Goal: Information Seeking & Learning: Learn about a topic

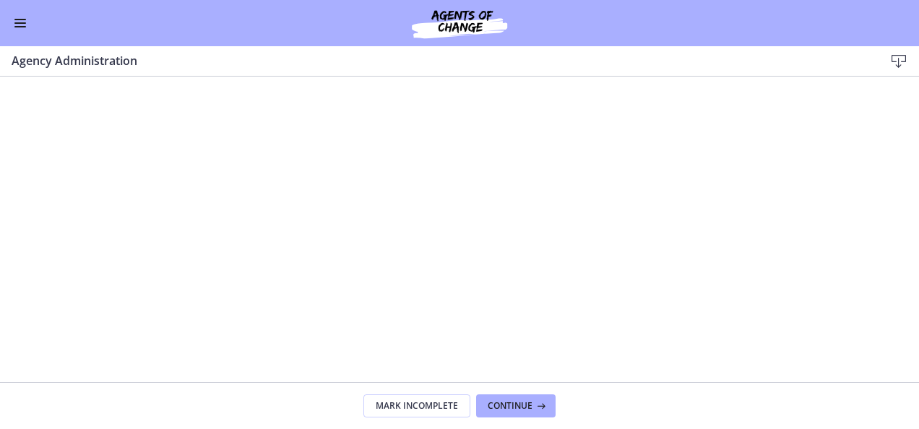
click at [26, 25] on button "Enable menu" at bounding box center [20, 22] width 17 height 17
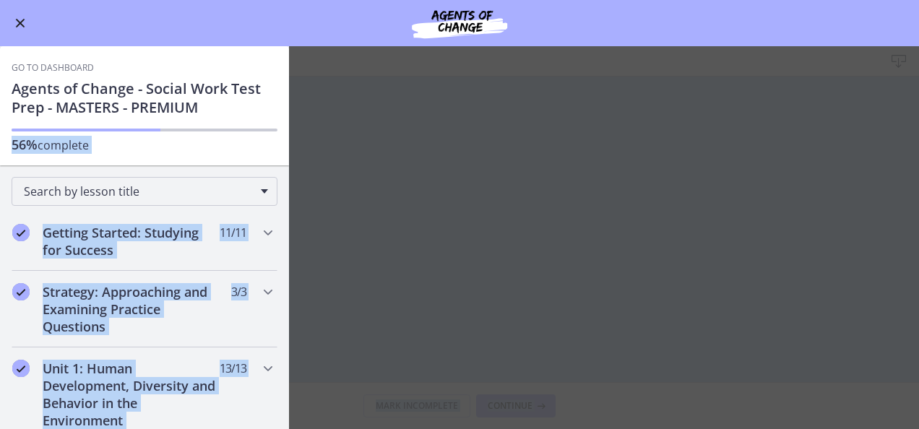
drag, startPoint x: 278, startPoint y: 108, endPoint x: 292, endPoint y: 158, distance: 51.9
click at [292, 158] on div "Go to Dashboard Go to Dashboard Agents of Change - Social Work Test Prep - MAST…" at bounding box center [459, 237] width 919 height 383
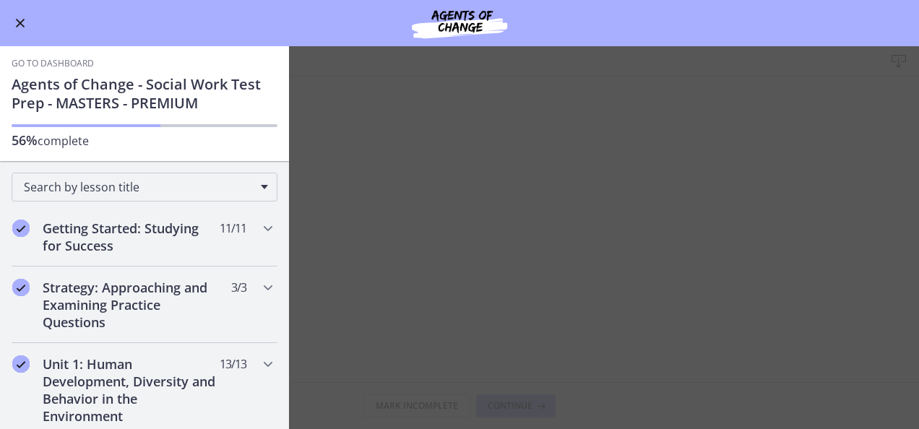
click at [236, 59] on div "Go to Dashboard Agents of Change - Social Work Test Prep - MASTERS - PREMIUM 56…" at bounding box center [144, 101] width 289 height 119
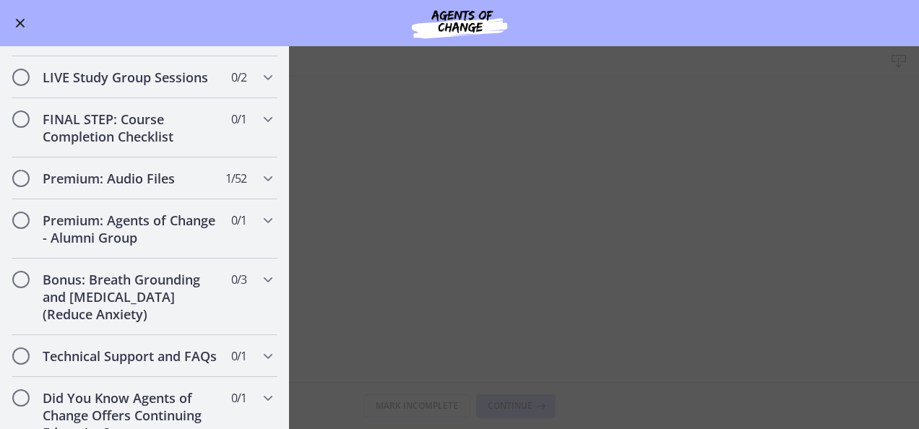
scroll to position [1305, 0]
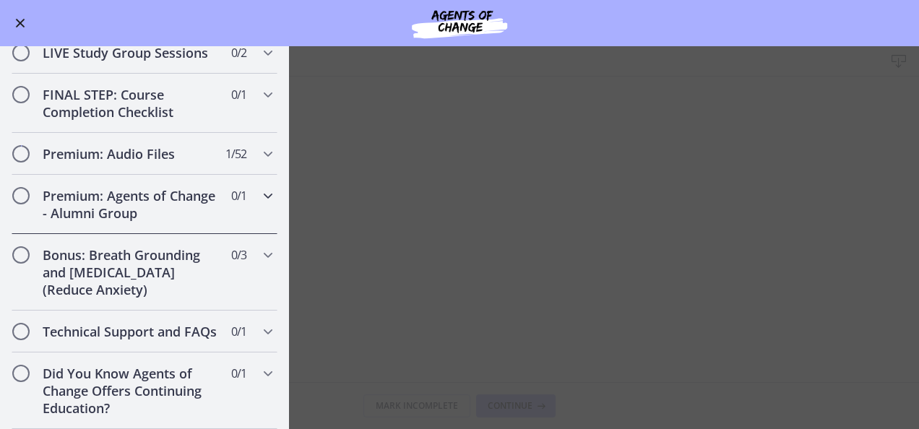
click at [262, 187] on icon "Chapters" at bounding box center [267, 195] width 17 height 17
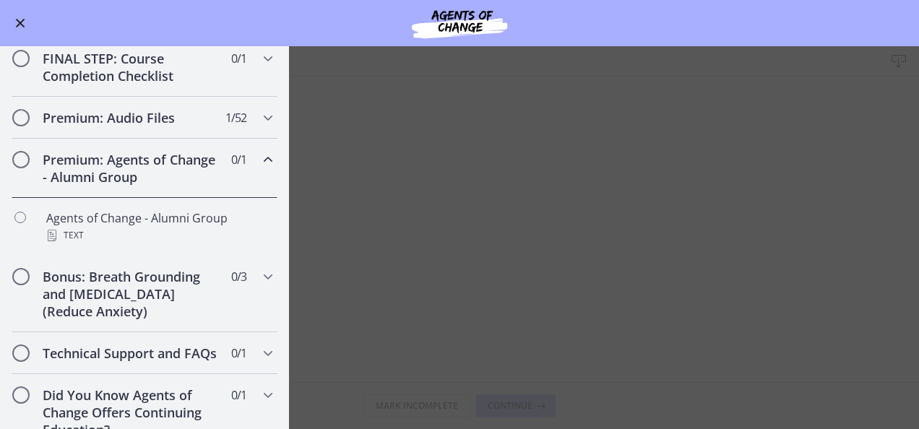
scroll to position [750, 0]
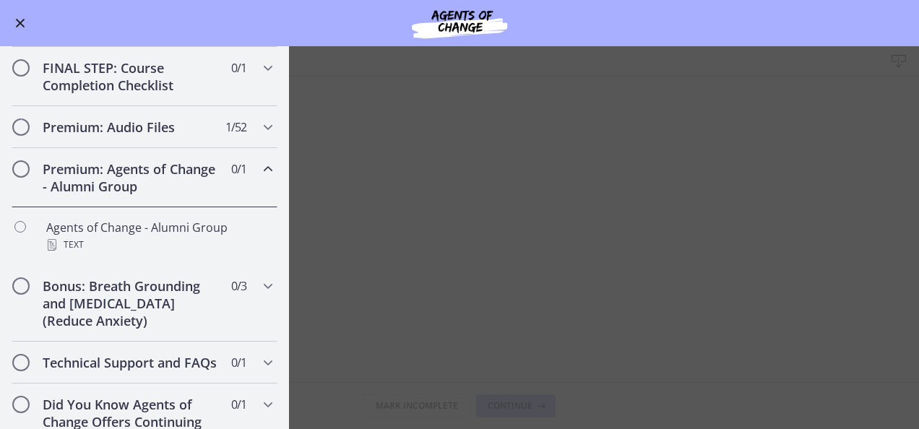
drag, startPoint x: 291, startPoint y: 299, endPoint x: 289, endPoint y: 328, distance: 28.9
click at [289, 328] on main "Agency Administration Download Enable fullscreen Mark Incomplete Continue" at bounding box center [459, 237] width 919 height 383
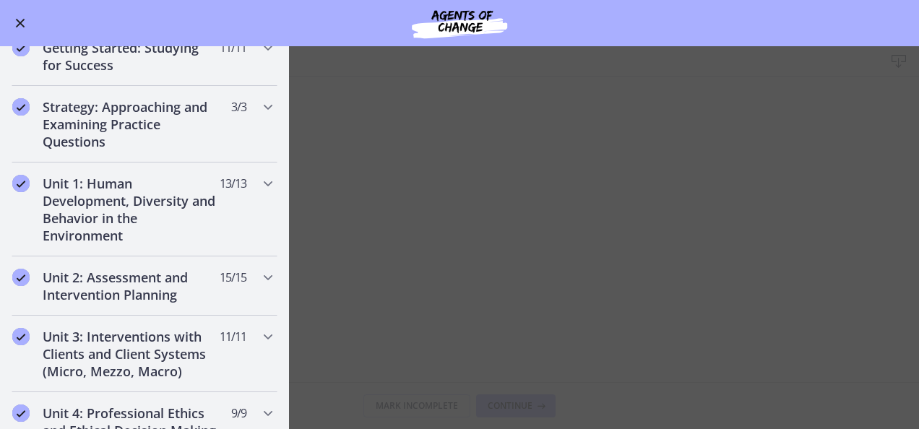
scroll to position [181, 0]
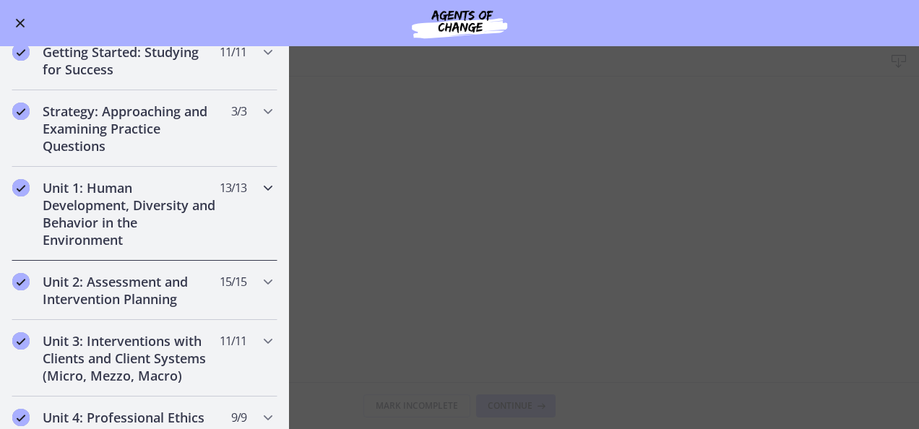
click at [267, 180] on div "Unit 1: Human Development, Diversity and Behavior in the Environment 13 / 13 Co…" at bounding box center [144, 214] width 289 height 94
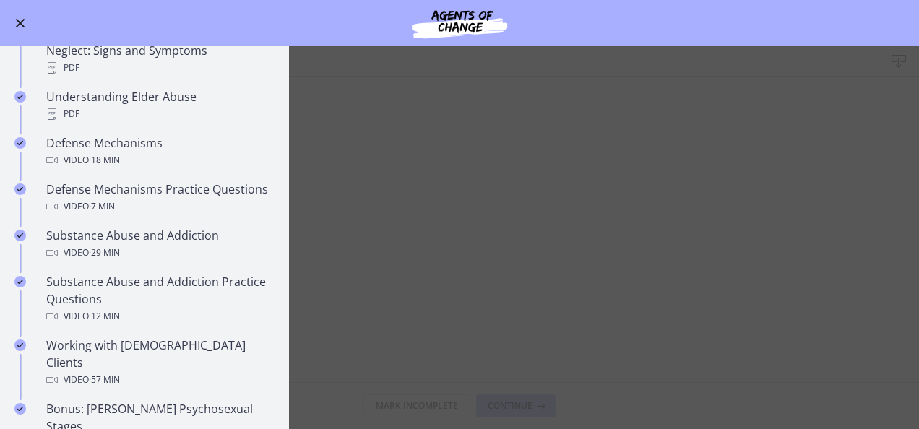
scroll to position [709, 0]
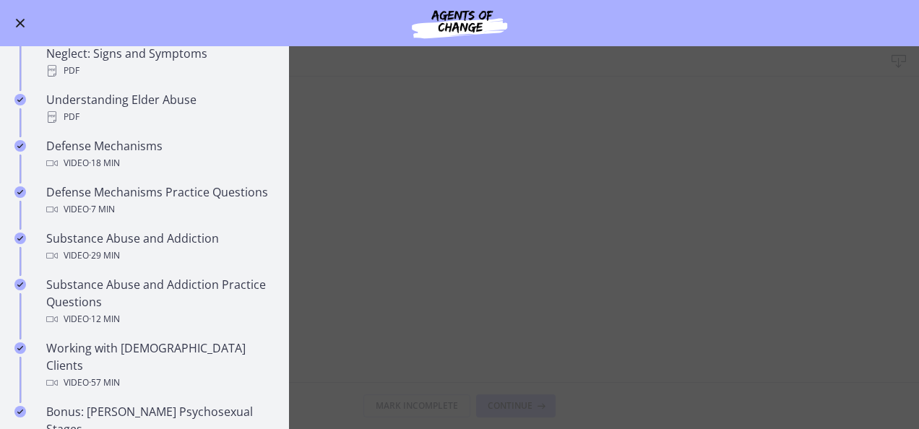
click at [289, 262] on main "Agency Administration Download Enable fullscreen Mark Incomplete Continue" at bounding box center [459, 237] width 919 height 383
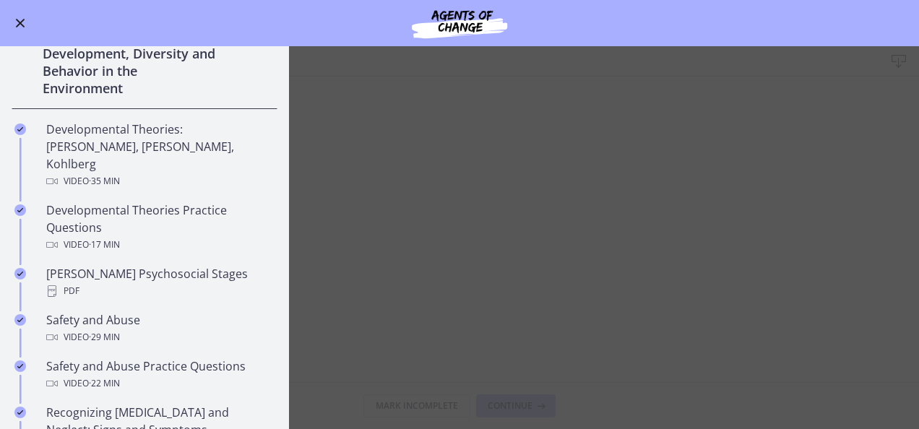
scroll to position [325, 0]
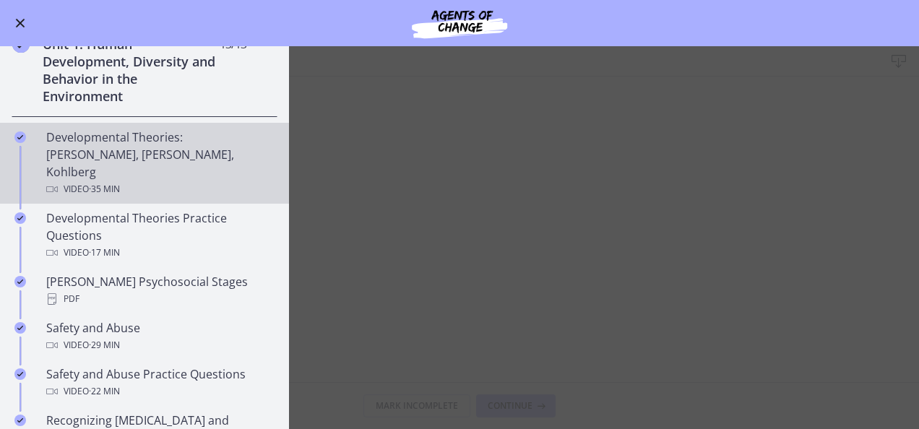
click at [199, 181] on div "Video · 35 min" at bounding box center [158, 189] width 225 height 17
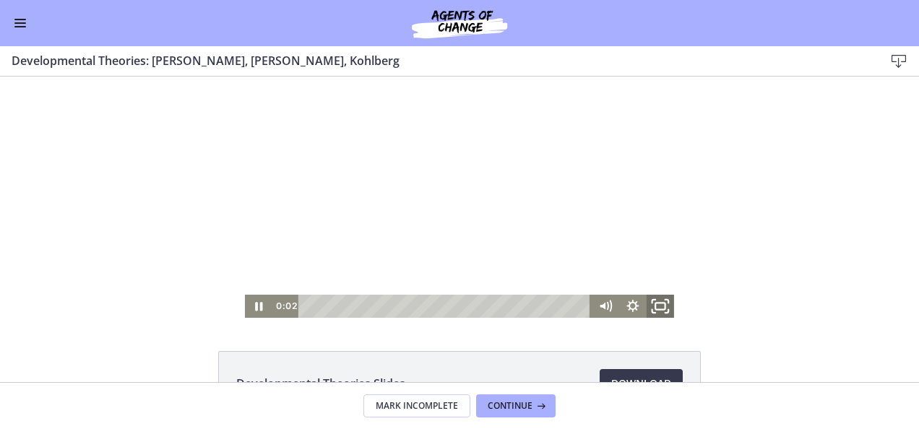
click at [649, 299] on icon "Fullscreen" at bounding box center [660, 306] width 33 height 27
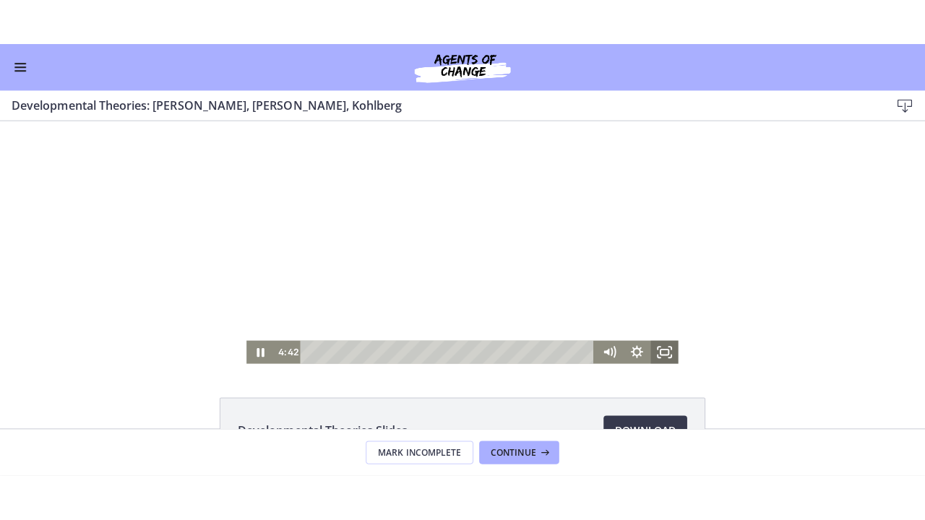
scroll to position [325, 0]
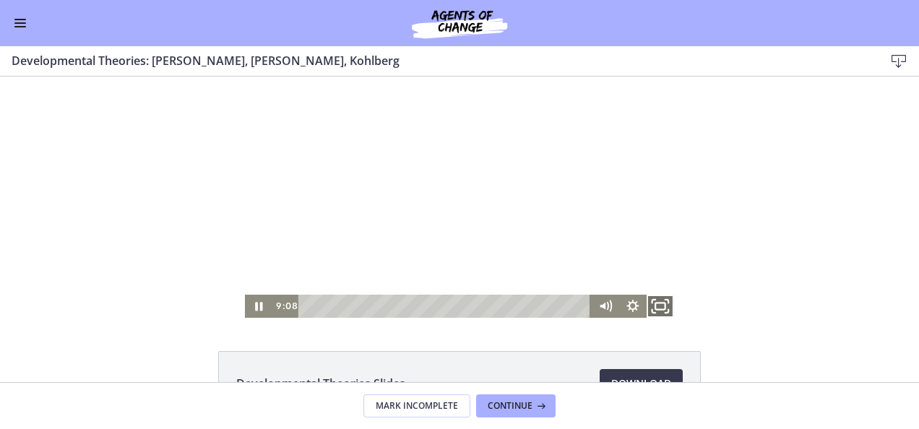
click at [660, 309] on icon "Fullscreen" at bounding box center [660, 306] width 33 height 27
click at [254, 309] on icon "Pause" at bounding box center [258, 306] width 27 height 23
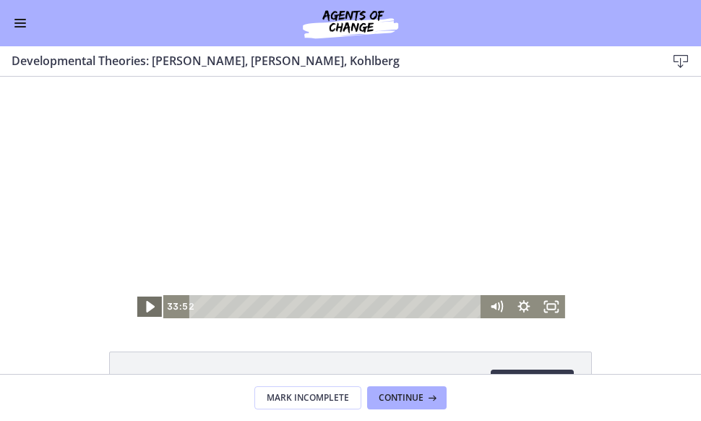
click at [145, 300] on icon "Play Video" at bounding box center [150, 306] width 33 height 27
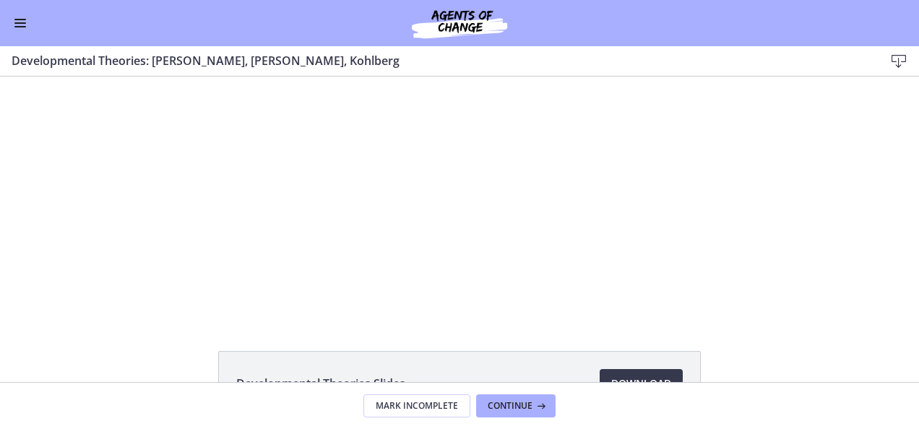
scroll to position [0, 0]
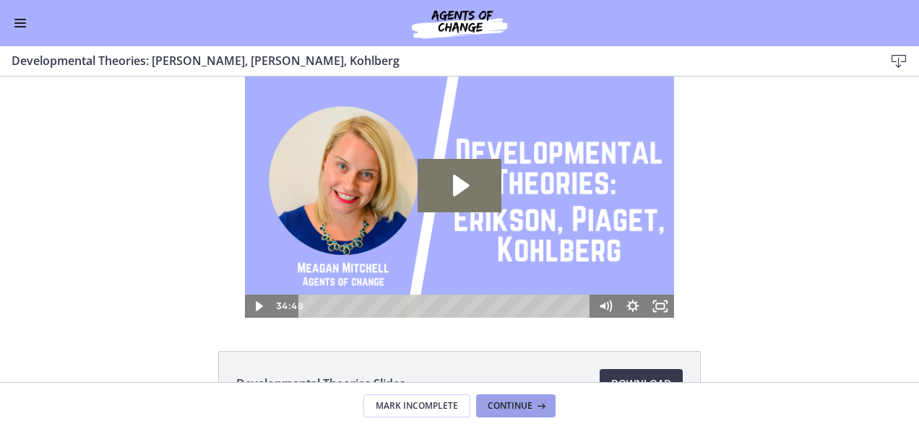
click at [509, 409] on span "Continue" at bounding box center [510, 406] width 45 height 12
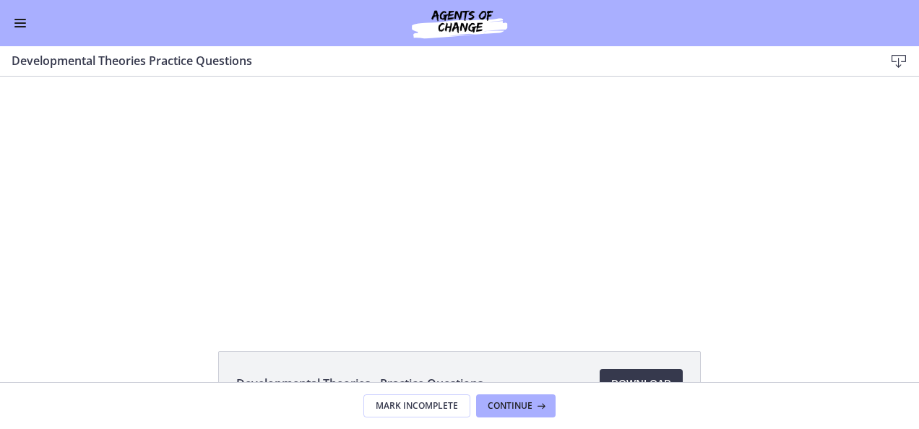
click at [516, 374] on li "Developmental Theories - Practice Questions Download Opens in a new window" at bounding box center [459, 383] width 483 height 65
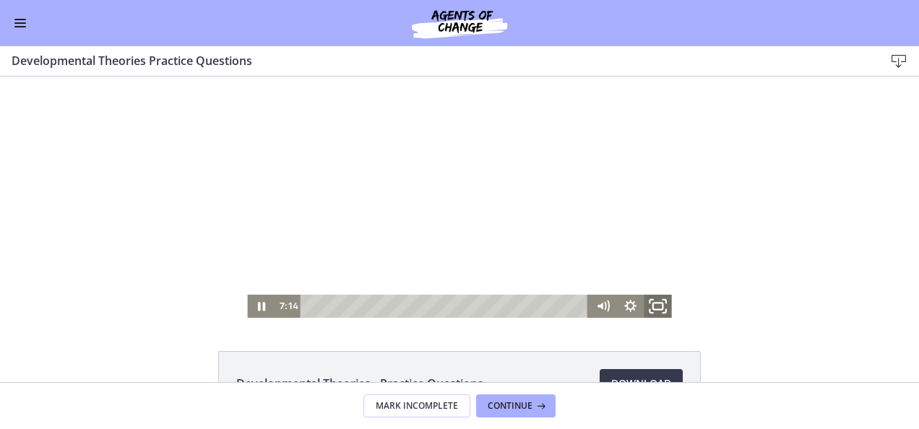
click at [654, 306] on icon "Fullscreen" at bounding box center [658, 306] width 33 height 27
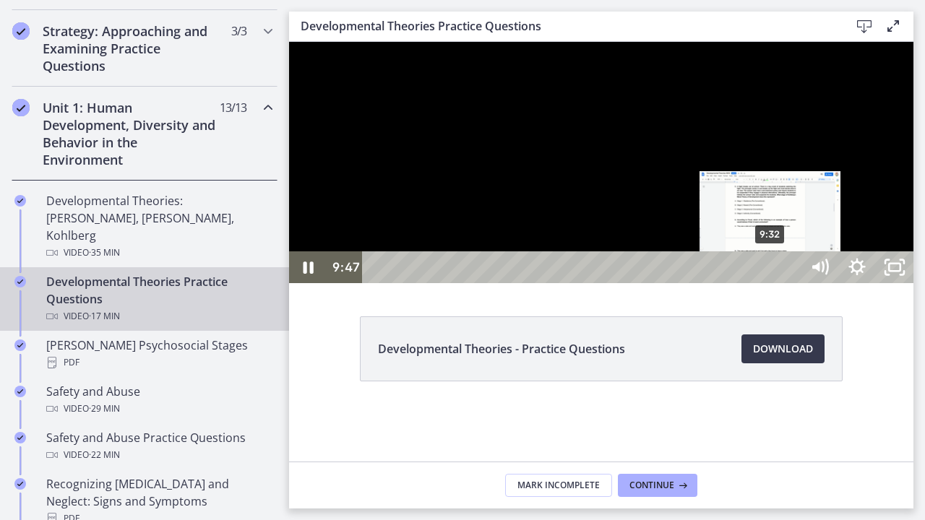
click at [772, 283] on div "9:32" at bounding box center [584, 268] width 416 height 32
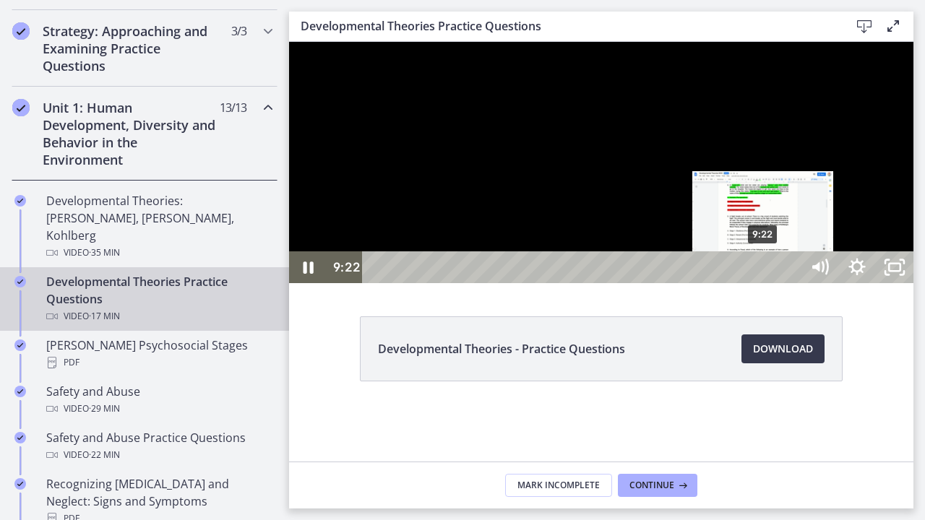
click at [765, 283] on div "9:22" at bounding box center [584, 268] width 416 height 32
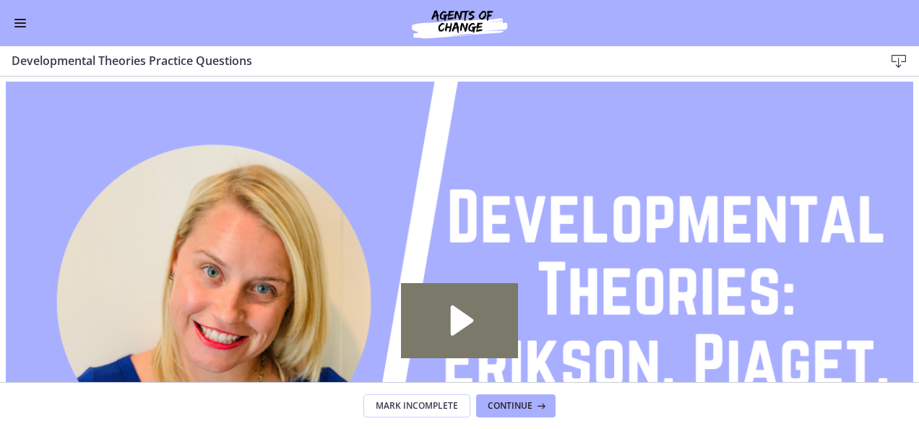
scroll to position [322, 0]
click at [506, 397] on button "Continue" at bounding box center [516, 406] width 80 height 23
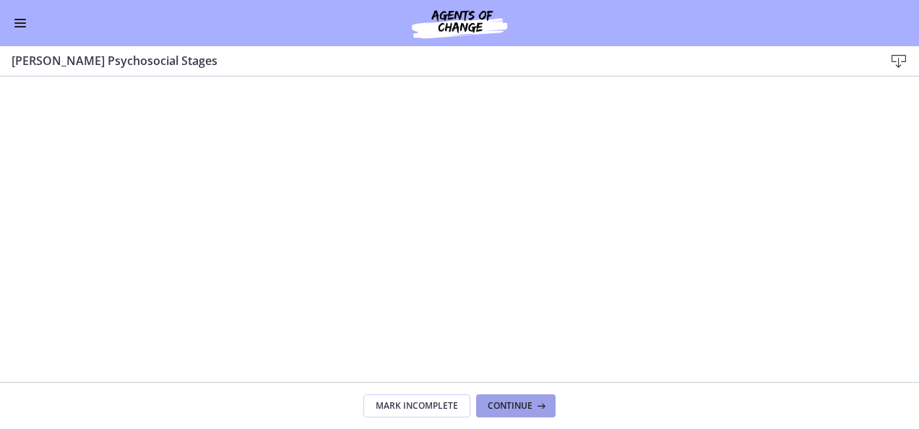
click at [506, 397] on button "Continue" at bounding box center [516, 406] width 80 height 23
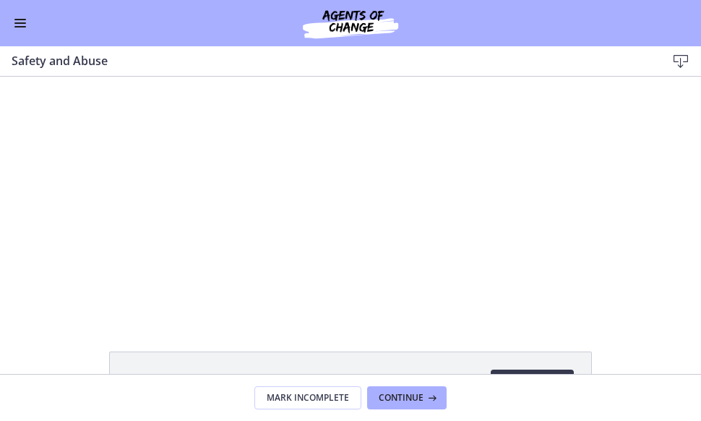
click at [661, 286] on div "Click for sound @keyframes VOLUME_SMALL_WAVE_FLASH { 0% { opacity: 0; } 33% { o…" at bounding box center [350, 197] width 701 height 241
